Goal: Use online tool/utility: Utilize a website feature to perform a specific function

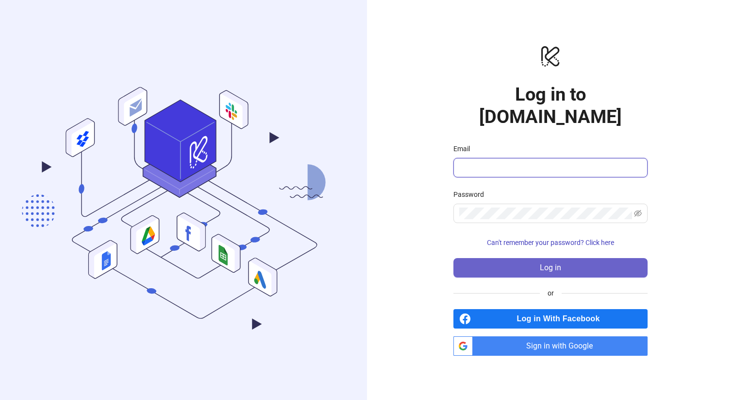
type input "**********"
click at [563, 258] on button "Log in" at bounding box center [551, 267] width 194 height 19
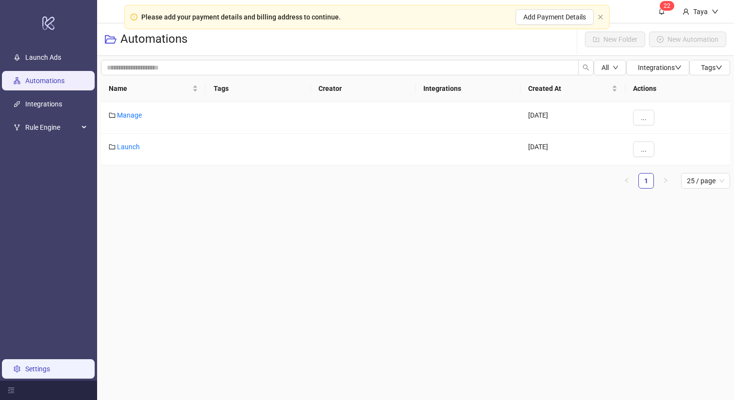
click at [34, 369] on link "Settings" at bounding box center [37, 369] width 25 height 8
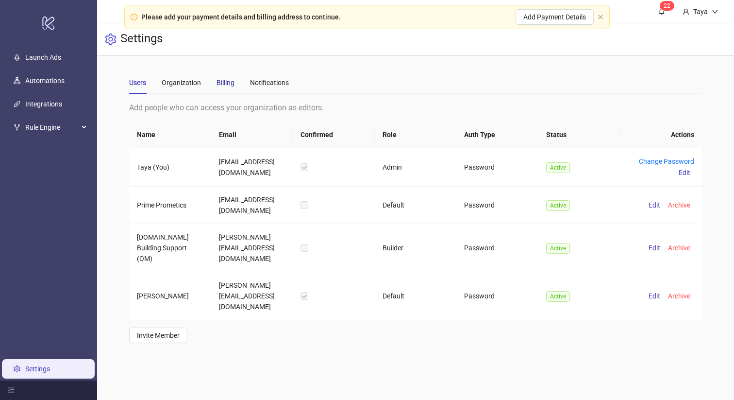
click at [226, 81] on div "Billing" at bounding box center [226, 82] width 18 height 11
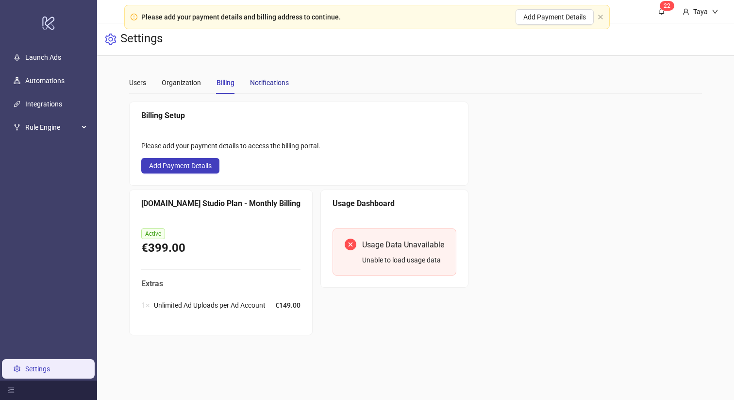
click at [272, 80] on div "Notifications" at bounding box center [269, 82] width 39 height 11
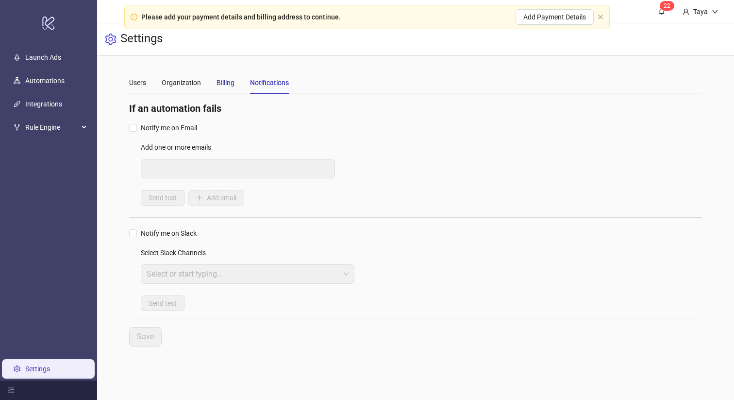
click at [226, 84] on div "Billing" at bounding box center [226, 82] width 18 height 11
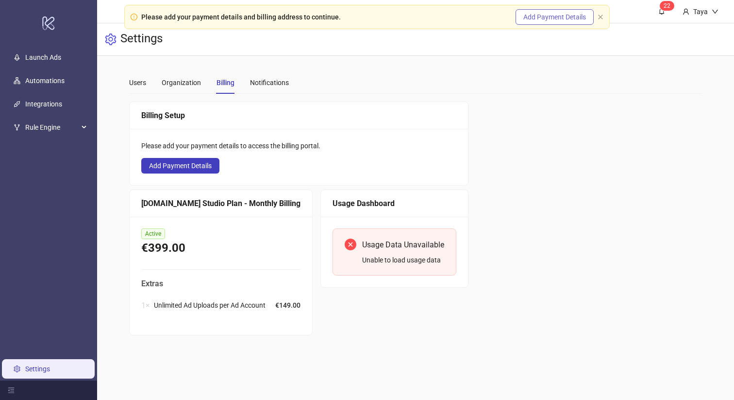
click at [531, 20] on span "Add Payment Details" at bounding box center [555, 17] width 63 height 8
click at [190, 82] on div "Organization" at bounding box center [181, 82] width 39 height 11
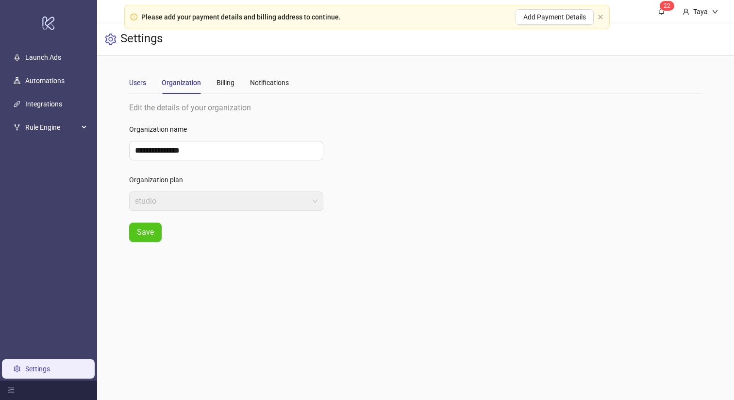
click at [132, 81] on div "Users" at bounding box center [137, 82] width 17 height 11
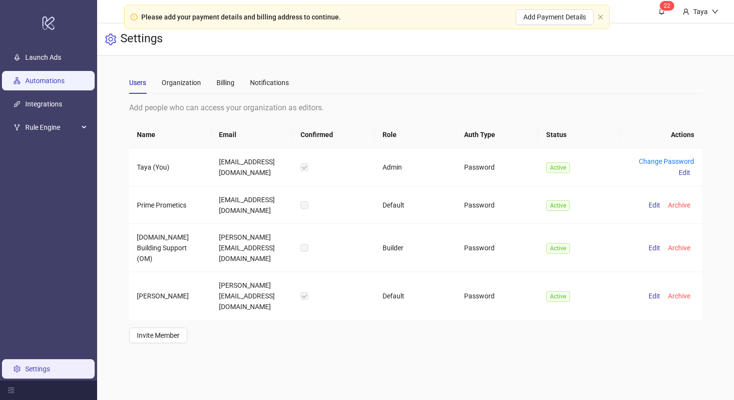
click at [48, 80] on link "Automations" at bounding box center [44, 81] width 39 height 8
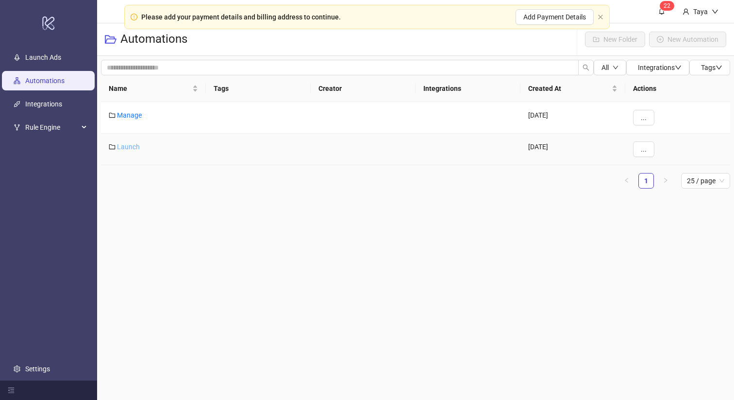
click at [128, 148] on link "Launch" at bounding box center [128, 147] width 23 height 8
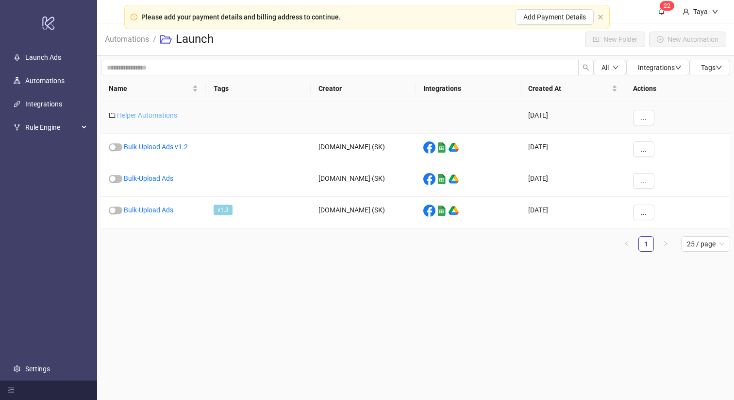
click at [136, 117] on link "Helper Automations" at bounding box center [147, 115] width 60 height 8
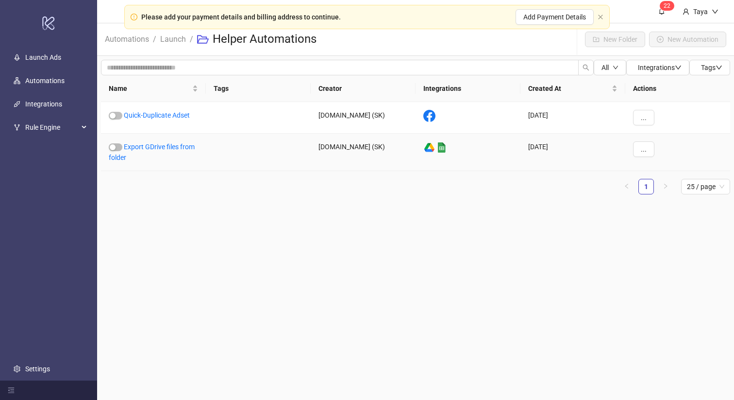
click at [157, 151] on div "Export GDrive files from folder" at bounding box center [153, 152] width 105 height 37
click at [157, 145] on link "Export GDrive files from folder" at bounding box center [152, 152] width 86 height 18
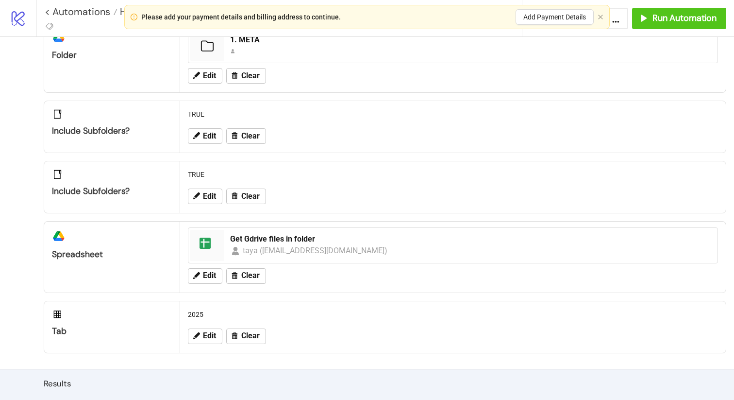
scroll to position [80, 0]
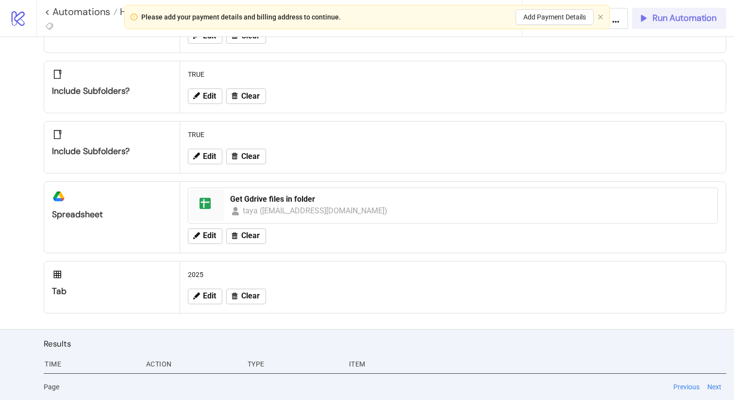
click at [662, 21] on span "Run Automation" at bounding box center [685, 18] width 64 height 11
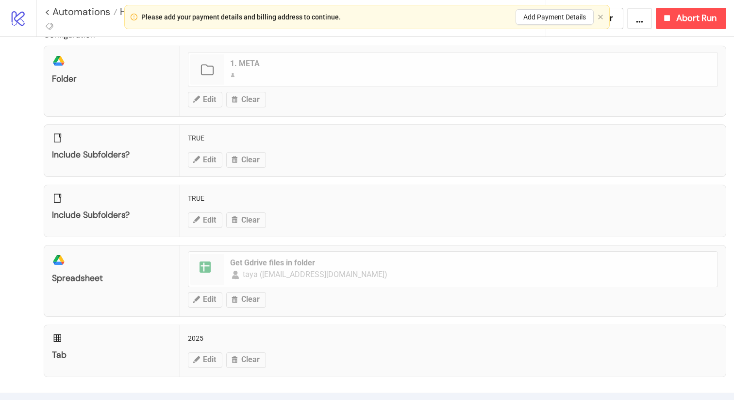
scroll to position [0, 0]
